Goal: Information Seeking & Learning: Find specific fact

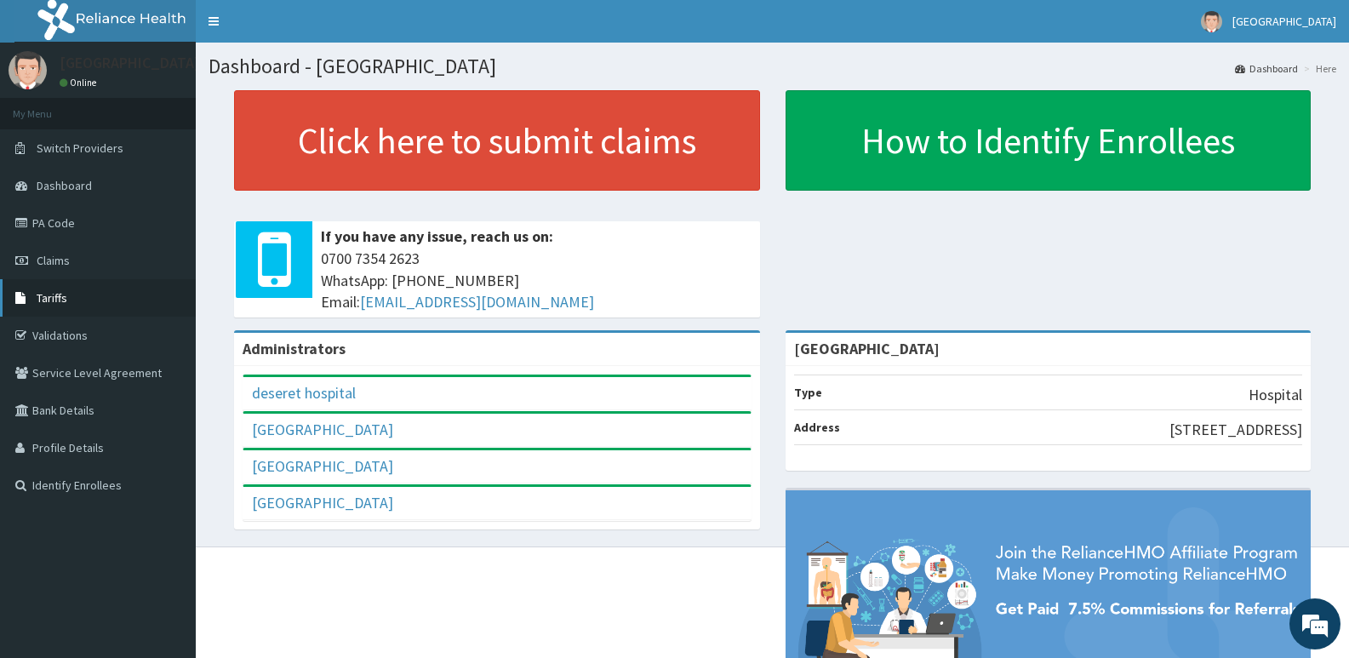
click at [58, 288] on link "Tariffs" at bounding box center [98, 297] width 196 height 37
click at [61, 294] on span "Tariffs" at bounding box center [52, 297] width 31 height 15
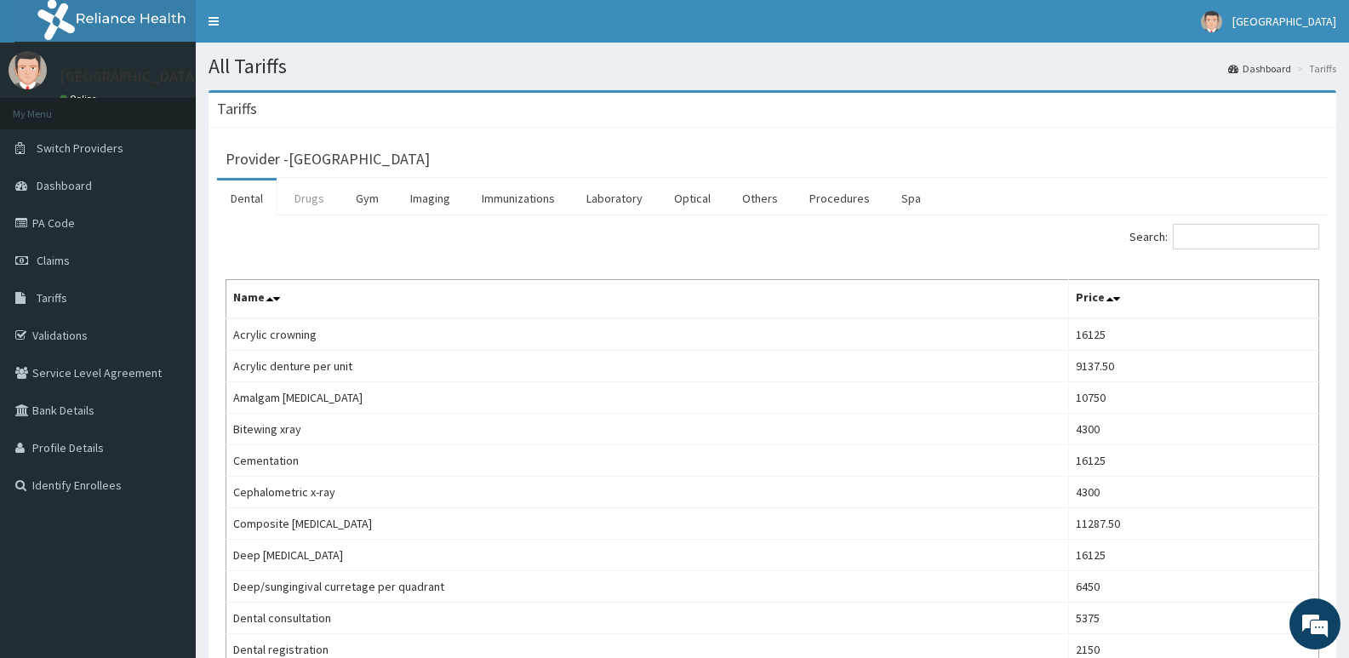
click at [308, 203] on link "Drugs" at bounding box center [309, 198] width 57 height 36
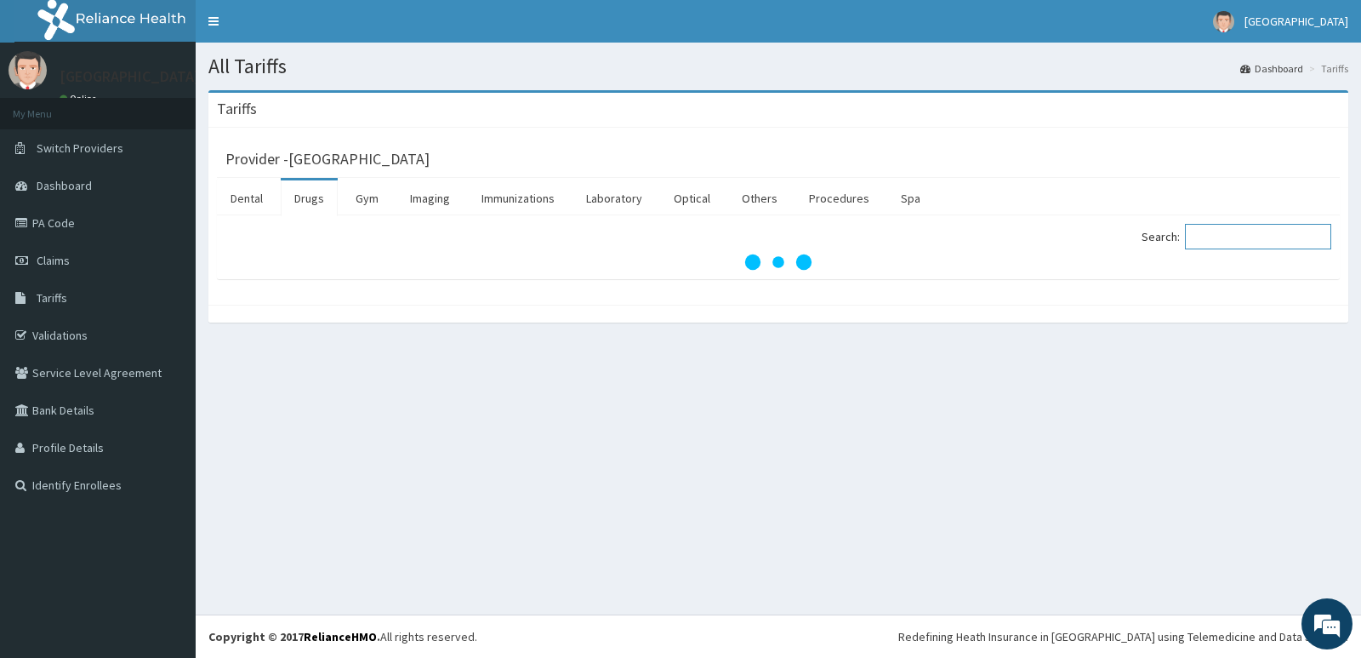
click at [1262, 239] on input "Search:" at bounding box center [1258, 237] width 146 height 26
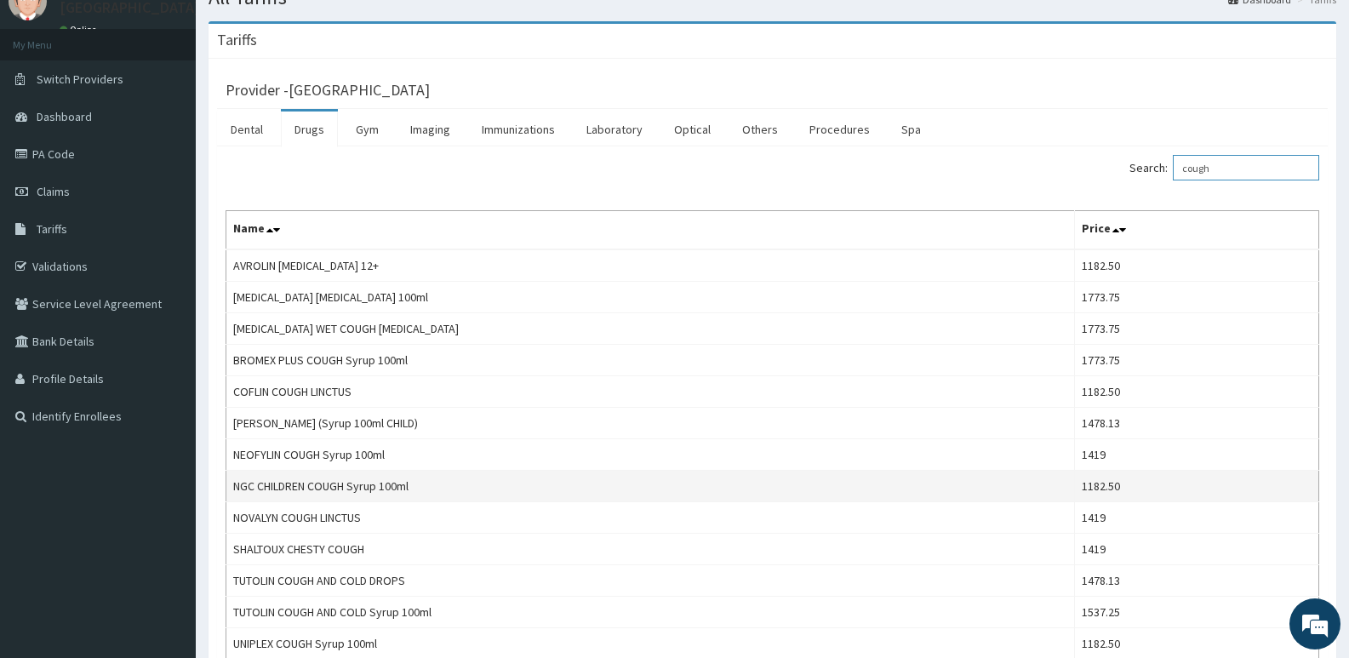
scroll to position [170, 0]
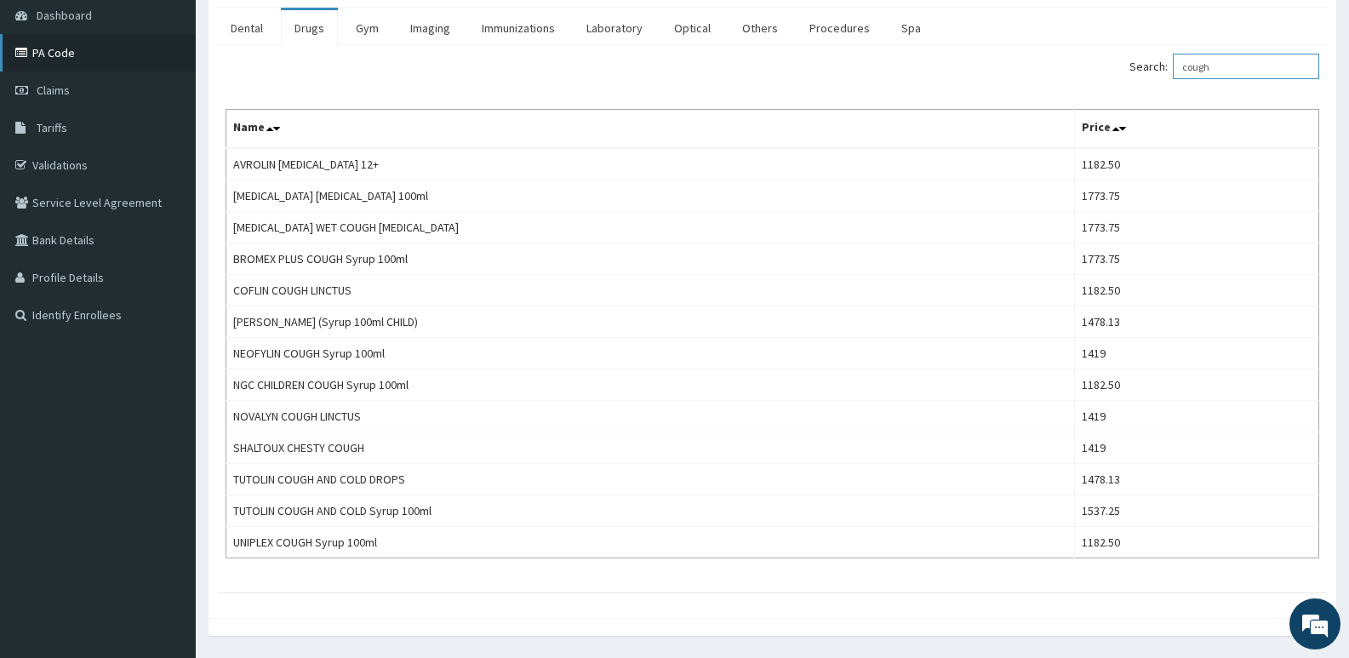
type input "cough"
click at [48, 53] on link "PA Code" at bounding box center [98, 52] width 196 height 37
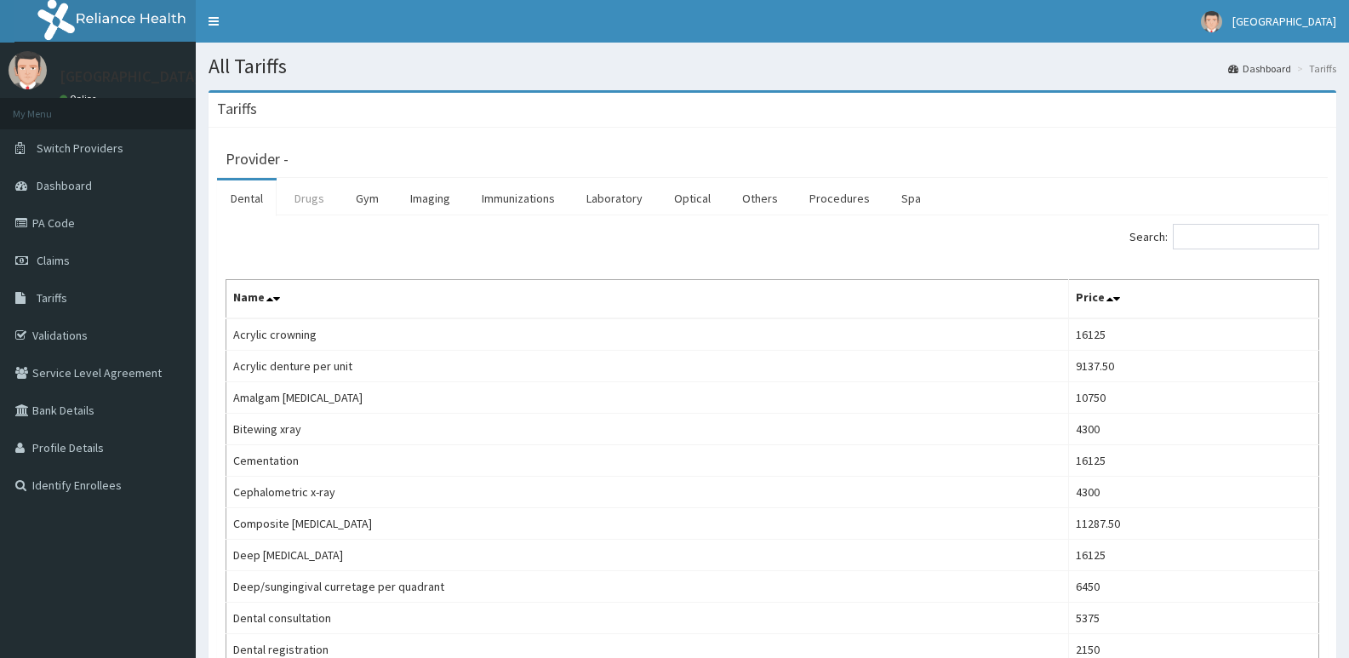
click at [290, 197] on link "Drugs" at bounding box center [309, 198] width 57 height 36
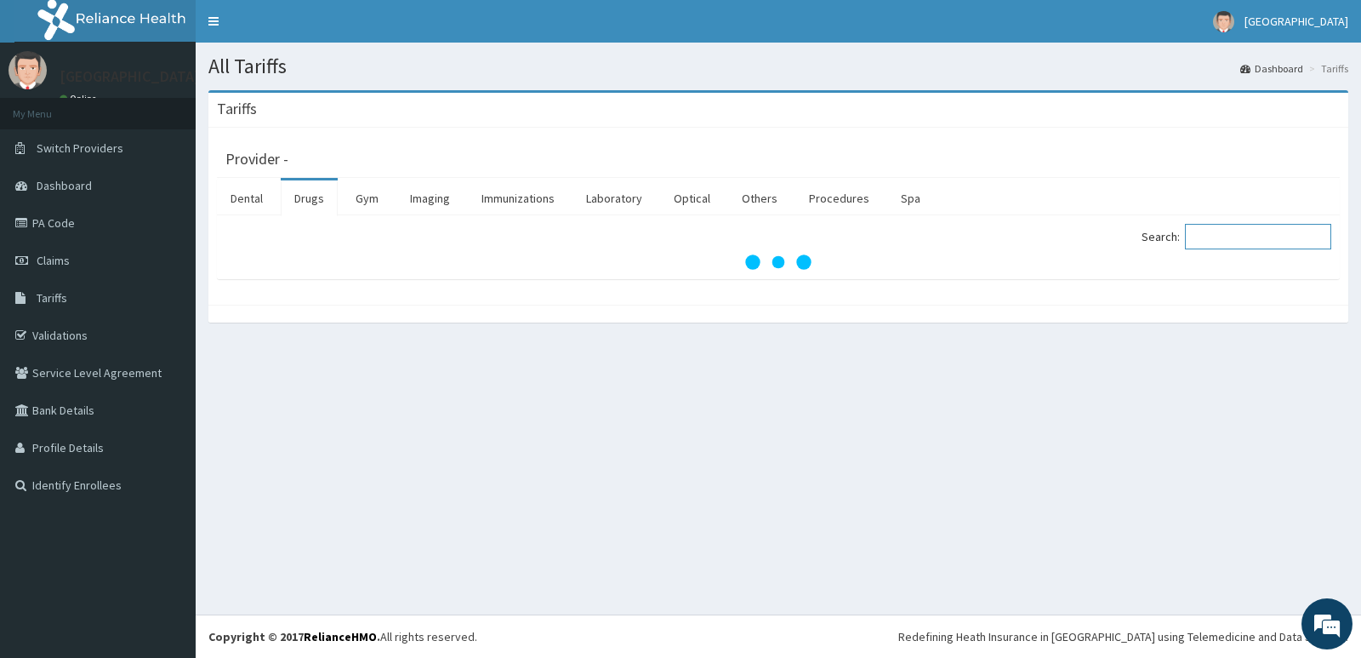
click at [1207, 232] on input "Search:" at bounding box center [1258, 237] width 146 height 26
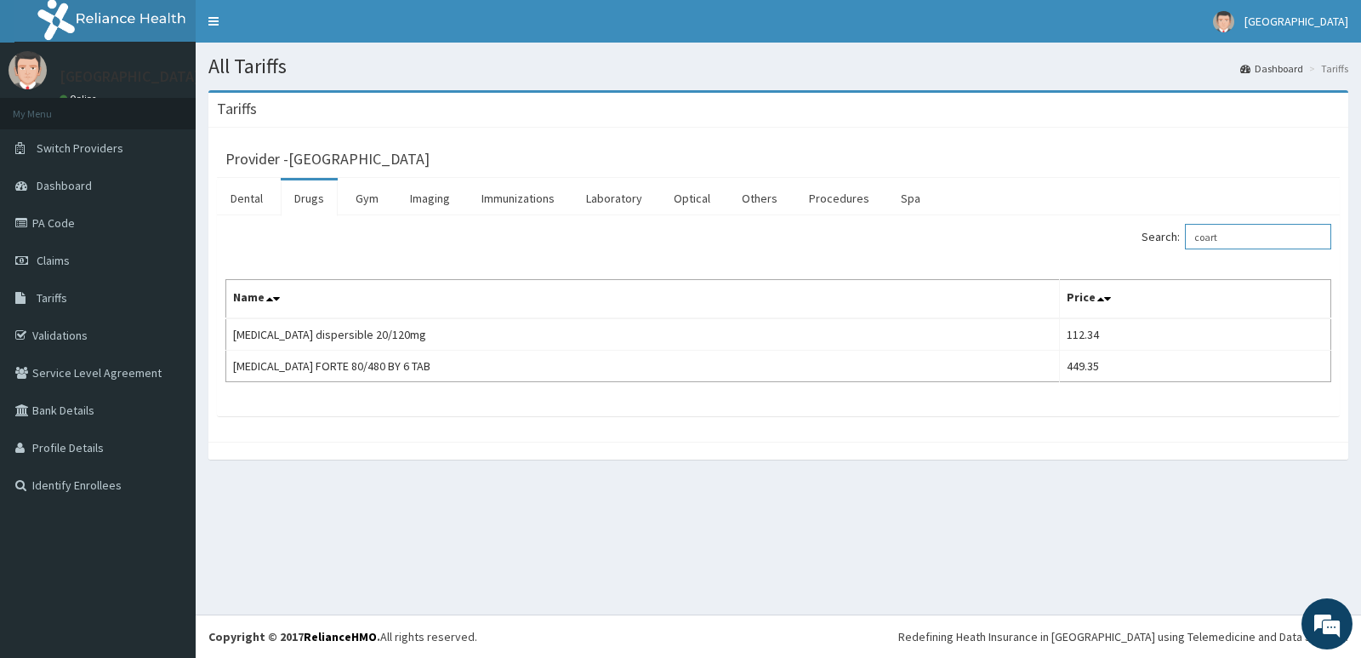
drag, startPoint x: 1249, startPoint y: 234, endPoint x: 1082, endPoint y: 237, distance: 166.8
click at [1082, 237] on div "Search: coart" at bounding box center [1061, 239] width 540 height 30
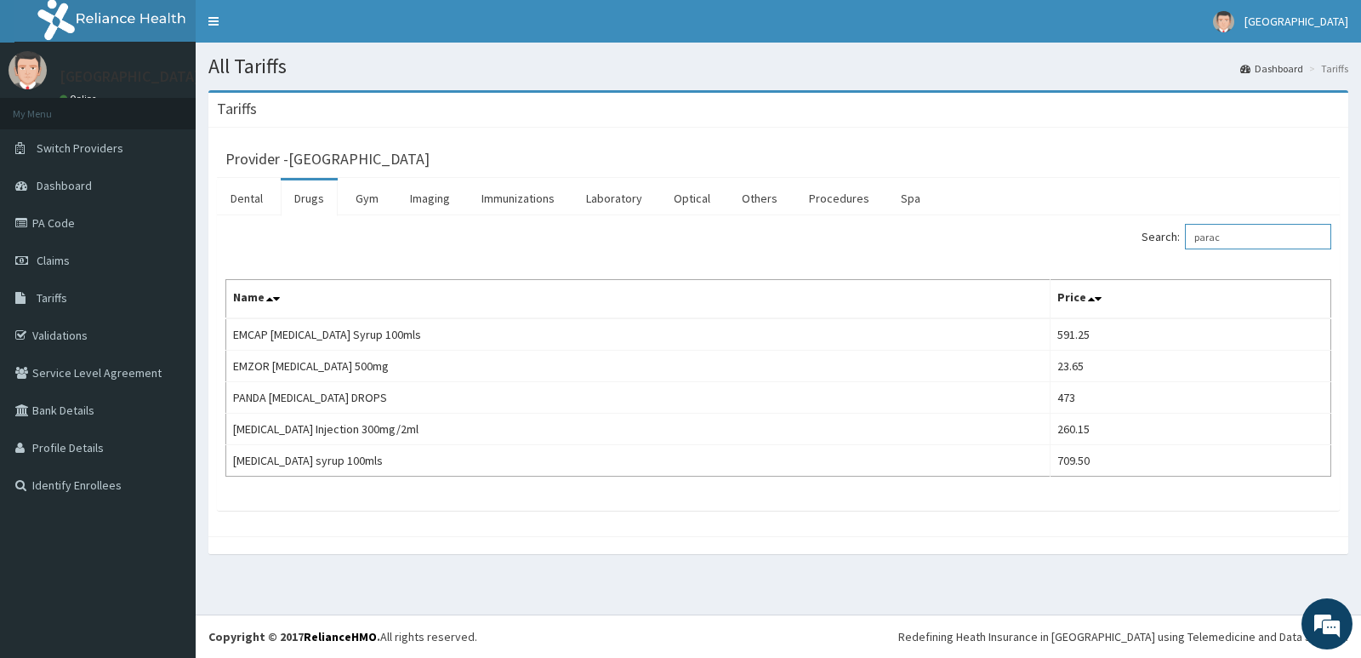
drag, startPoint x: 1247, startPoint y: 235, endPoint x: 1214, endPoint y: 275, distance: 52.0
click at [1038, 275] on div "Search: parac Name Price EMCAP PARACETAMOL Syrup 100mls 591.25 EMZOR PARACETAMO…" at bounding box center [778, 350] width 1106 height 253
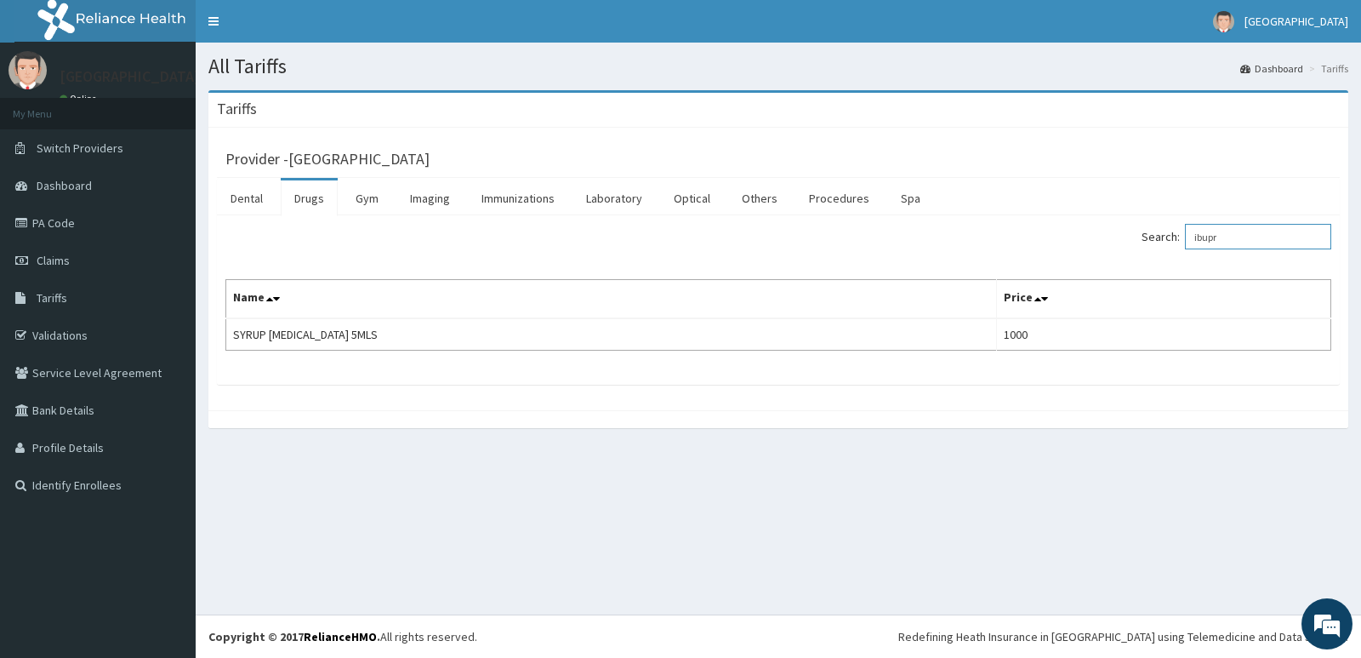
drag, startPoint x: 1251, startPoint y: 229, endPoint x: 1021, endPoint y: 274, distance: 234.1
click at [1022, 272] on div "Search: ibupr Name Price SYRUP IBUPROFEN 5MLS 1000" at bounding box center [778, 287] width 1106 height 127
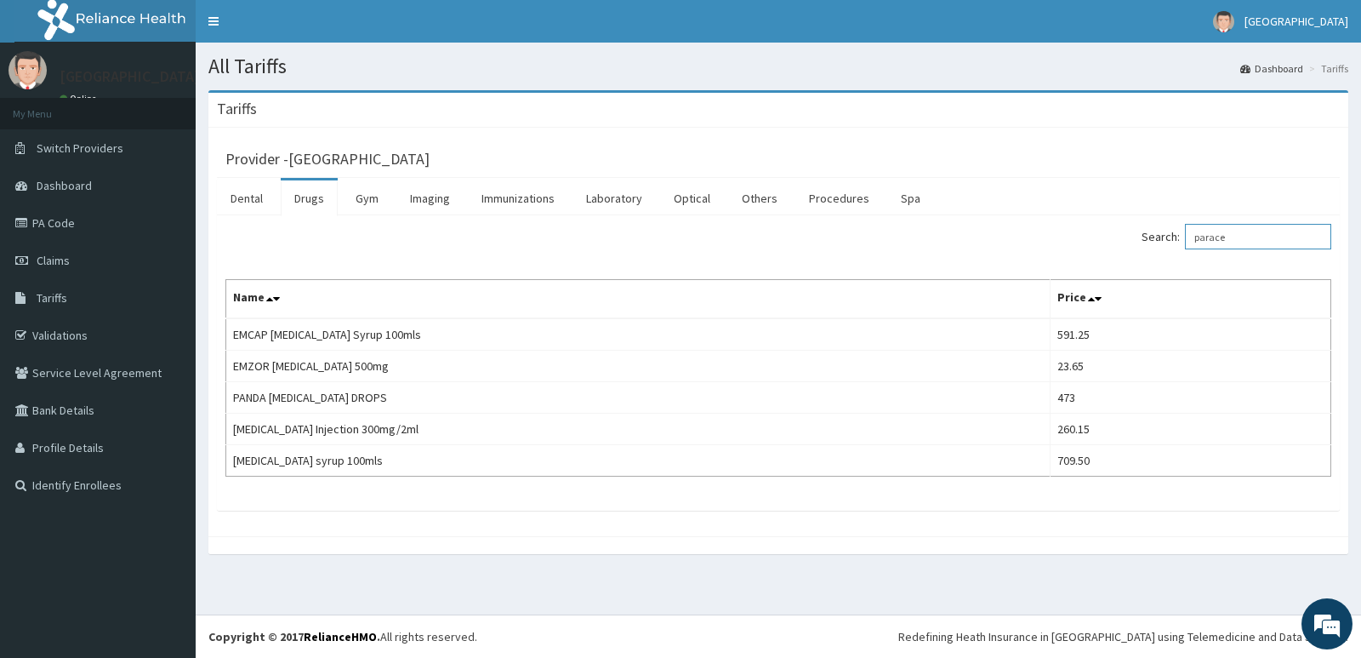
drag, startPoint x: 1251, startPoint y: 231, endPoint x: 1042, endPoint y: 264, distance: 211.0
click at [1045, 263] on div "Search: parace Name Price EMCAP PARACETAMOL Syrup 100mls 591.25 EMZOR PARACETAM…" at bounding box center [778, 350] width 1106 height 253
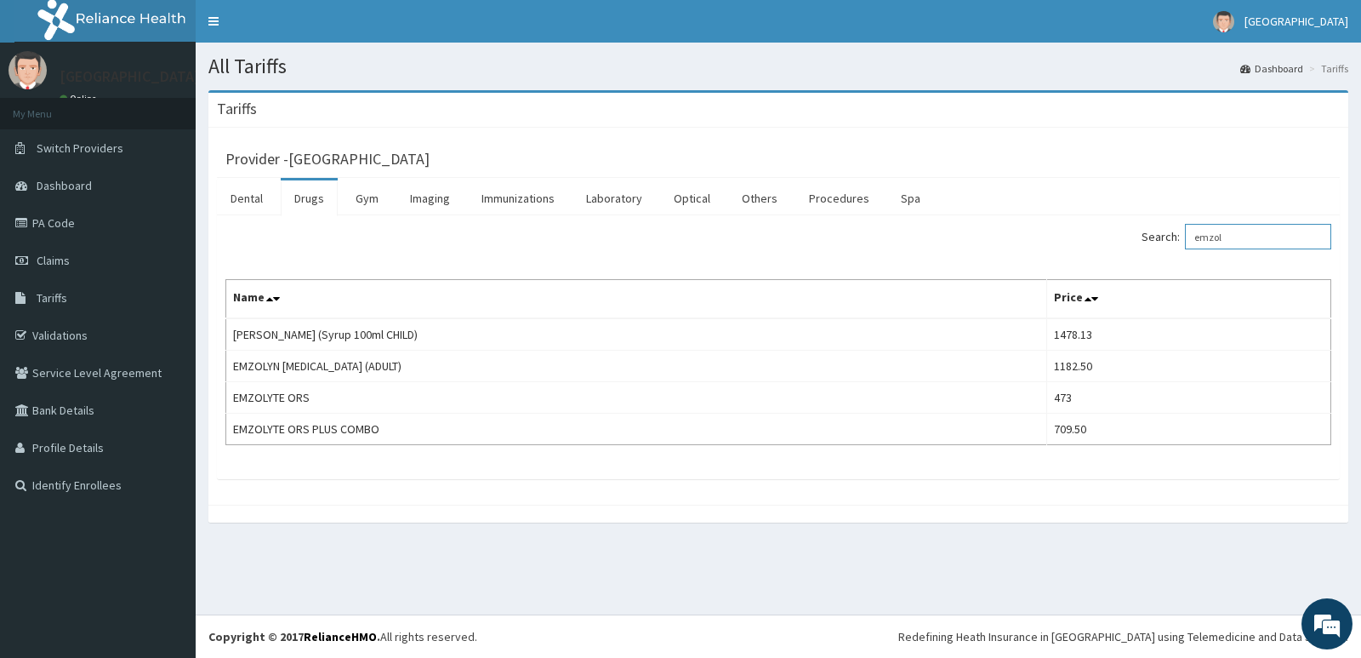
type input "emzol"
